Goal: Information Seeking & Learning: Learn about a topic

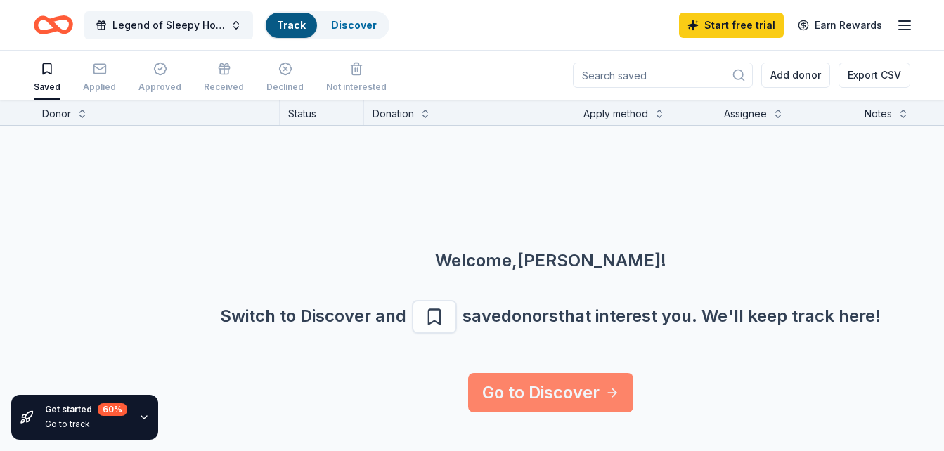
click at [575, 392] on link "Go to Discover" at bounding box center [550, 392] width 165 height 39
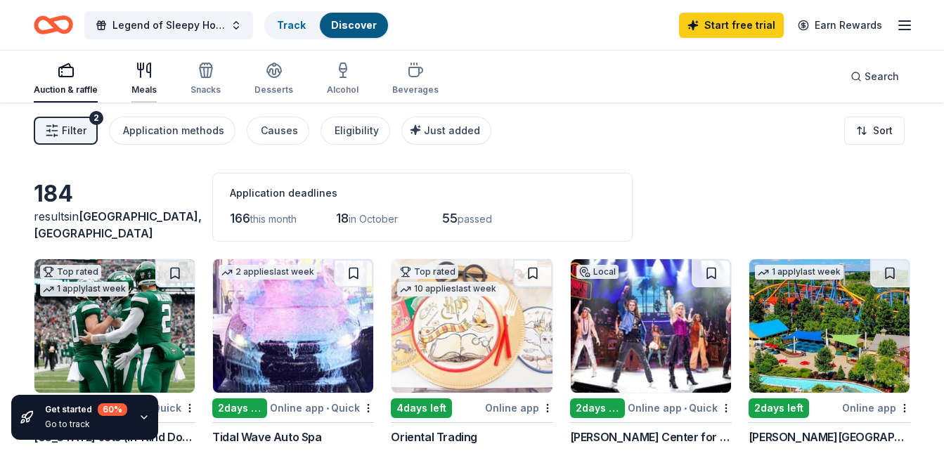
click at [148, 69] on icon "button" at bounding box center [144, 70] width 17 height 17
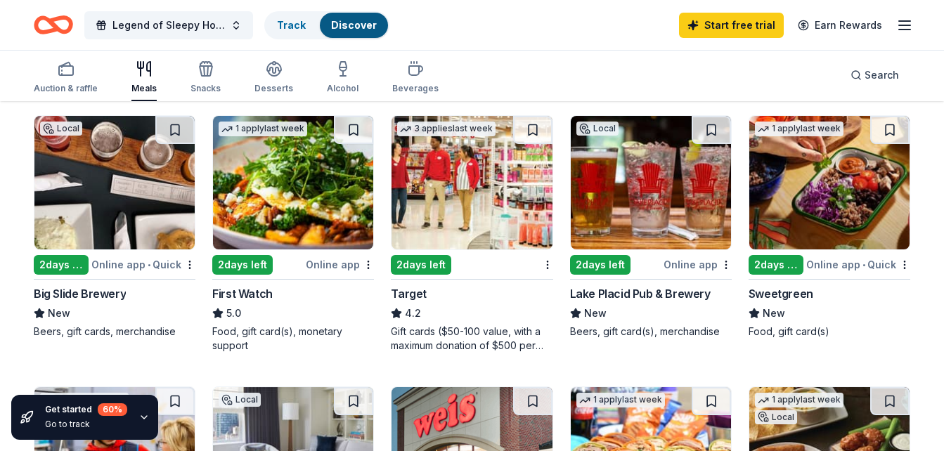
scroll to position [126, 0]
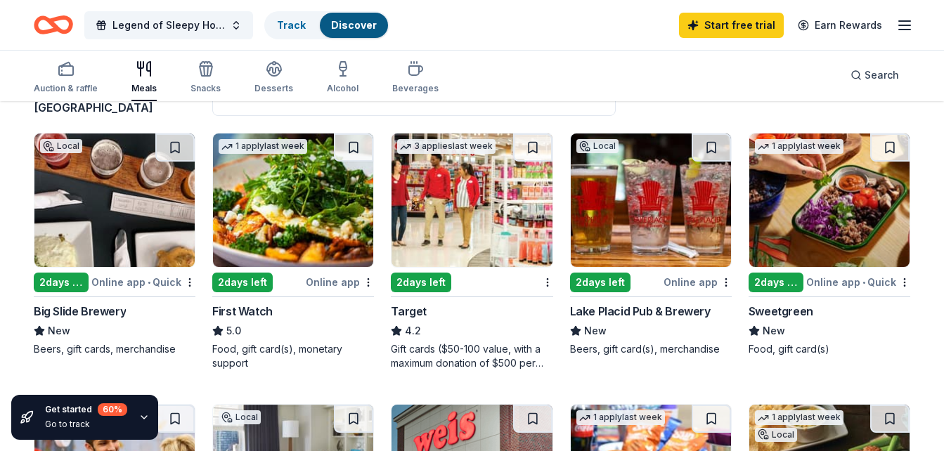
click at [313, 224] on img at bounding box center [293, 201] width 160 height 134
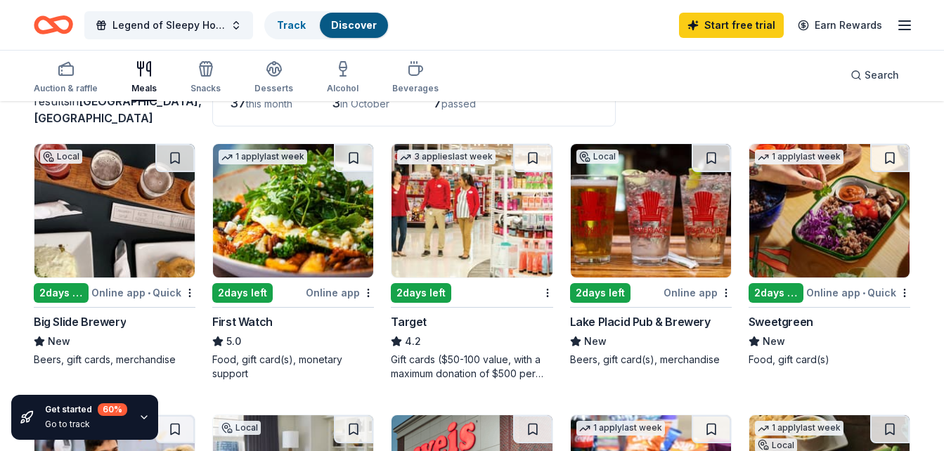
scroll to position [109, 0]
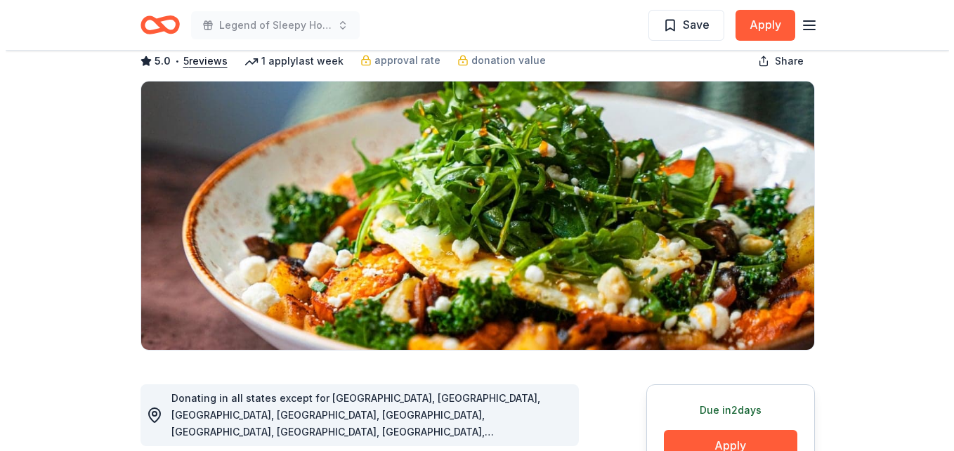
scroll to position [87, 0]
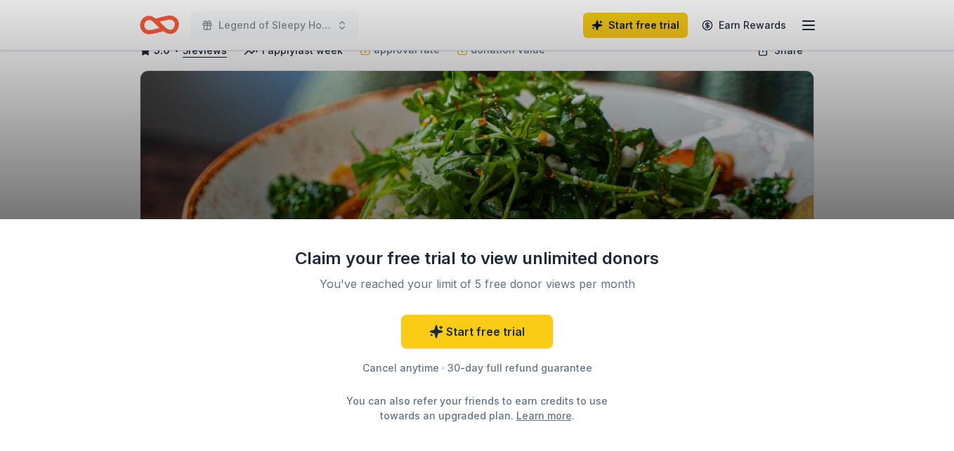
click at [770, 332] on div "Claim your free trial to view unlimited donors You've reached your limit of 5 f…" at bounding box center [477, 335] width 954 height 232
